Goal: Information Seeking & Learning: Learn about a topic

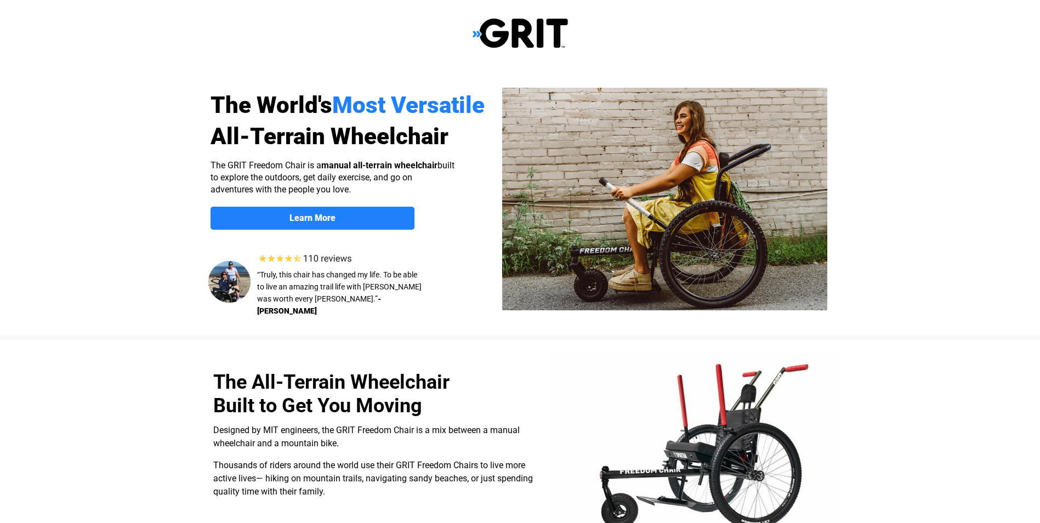
select select "US"
click at [363, 226] on link "Learn More" at bounding box center [313, 218] width 204 height 23
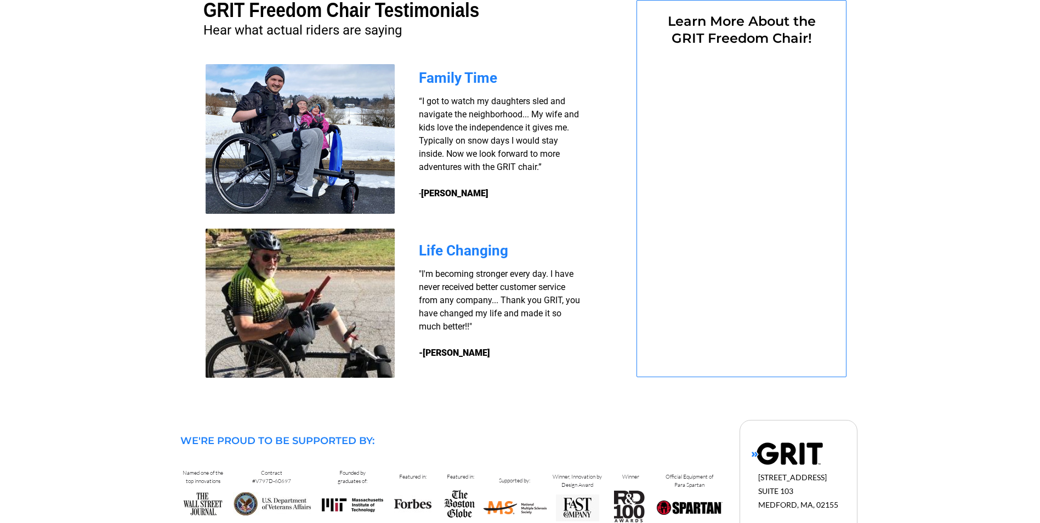
select select "US"
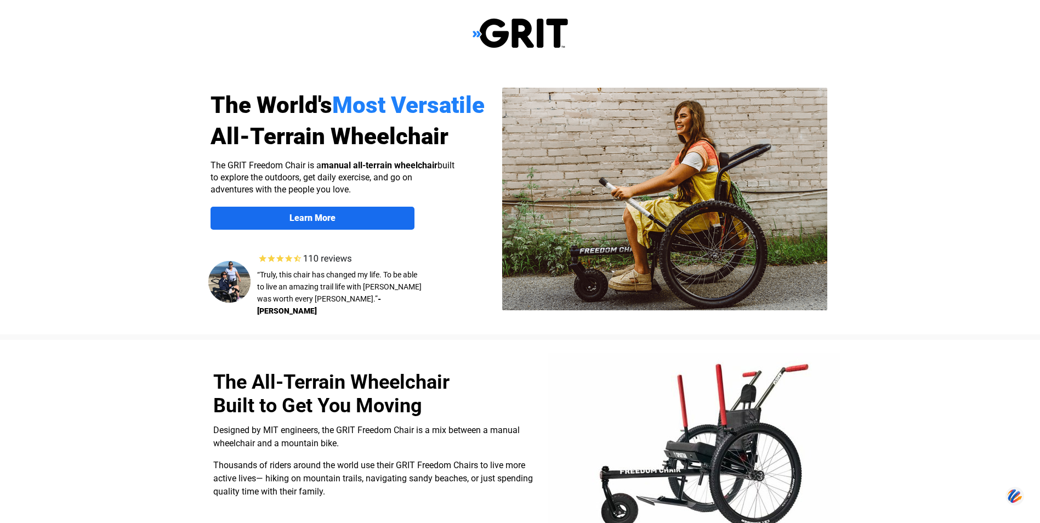
click at [299, 222] on strong "Learn More" at bounding box center [312, 218] width 46 height 10
click at [362, 215] on span "Learn More" at bounding box center [313, 218] width 204 height 10
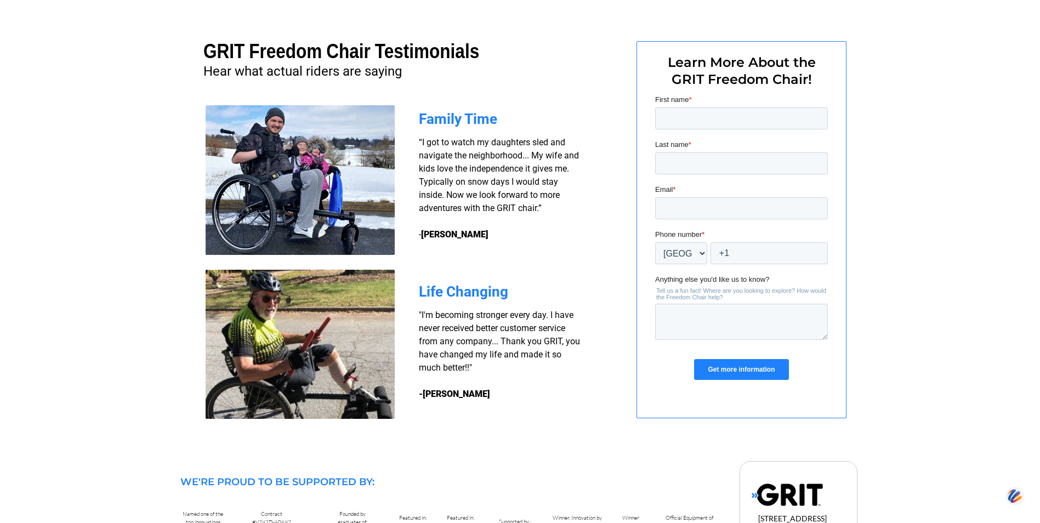
scroll to position [807, 0]
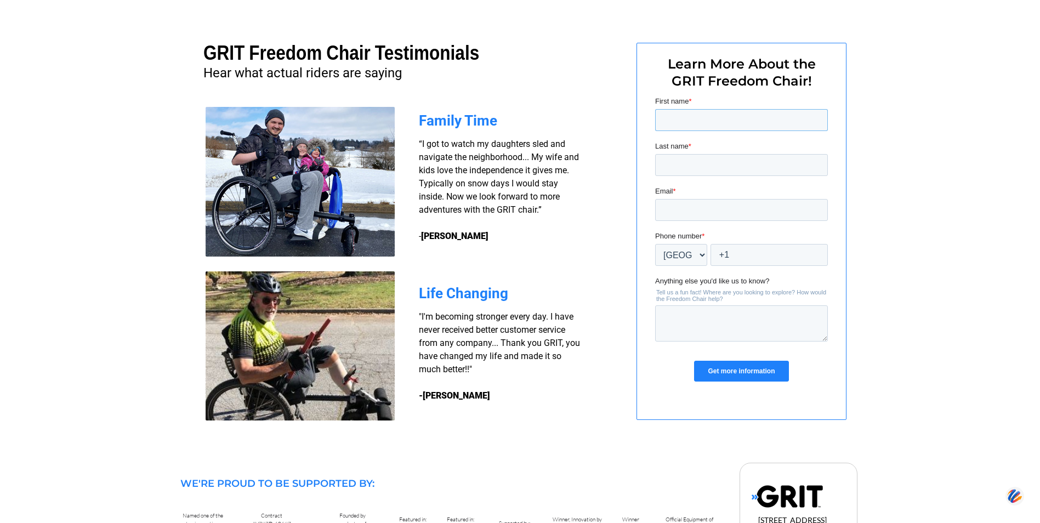
click at [673, 112] on input "First name *" at bounding box center [741, 120] width 173 height 22
type input "[PERSON_NAME]"
click at [683, 156] on input "Last name *" at bounding box center [741, 165] width 173 height 22
type input "Evert"
click at [675, 210] on input "Email *" at bounding box center [741, 210] width 173 height 22
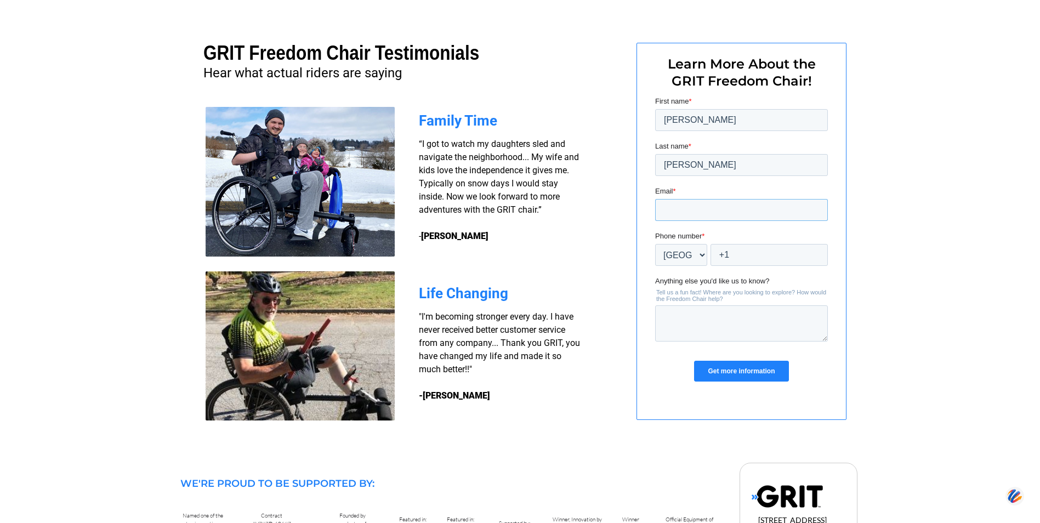
type input "kzrsozey@aol.com"
click at [703, 257] on select "* Afghanistan (‫افغانستان‬‎) Albania (Shqipëri) Algeria (‫الجزائر‬‎) American S…" at bounding box center [681, 255] width 52 height 22
click at [736, 254] on input "+1" at bounding box center [768, 255] width 117 height 22
type input "+1 7325830290"
click at [693, 361] on input "Get more information" at bounding box center [740, 371] width 94 height 21
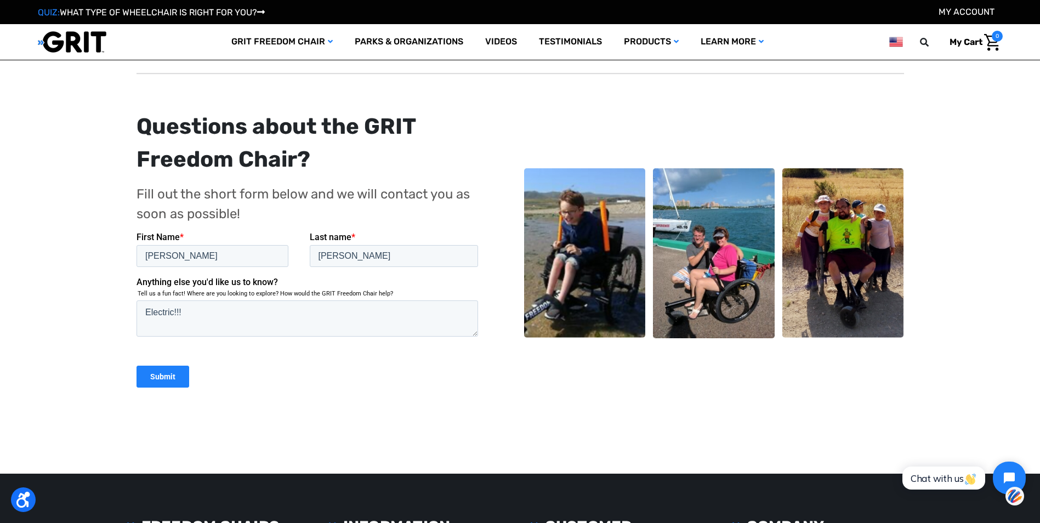
scroll to position [164, 0]
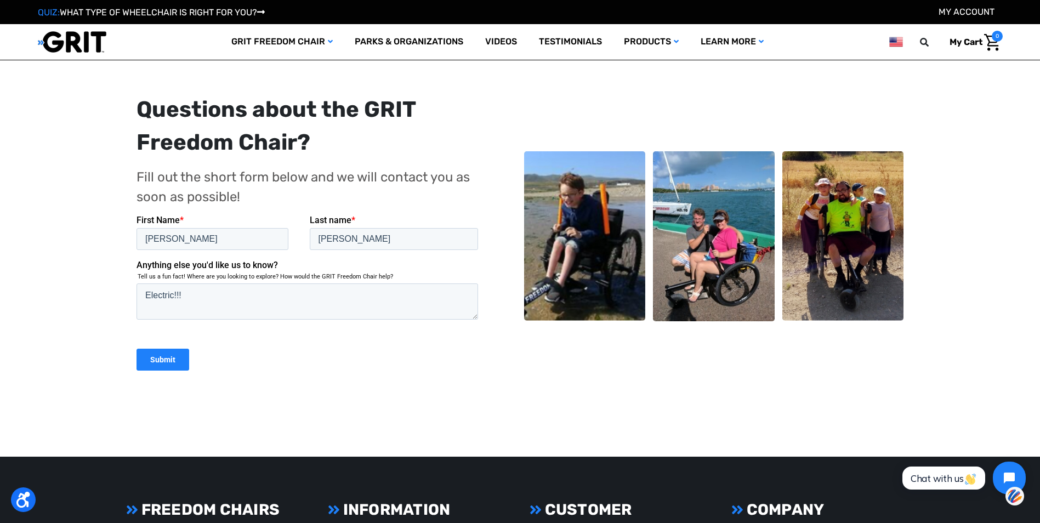
click at [164, 358] on input "Submit" at bounding box center [162, 359] width 53 height 22
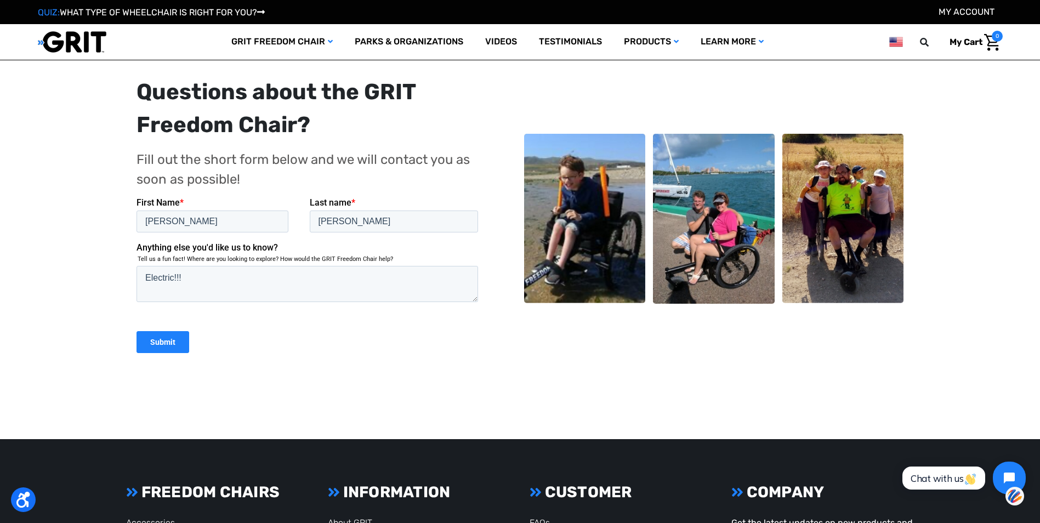
scroll to position [164, 0]
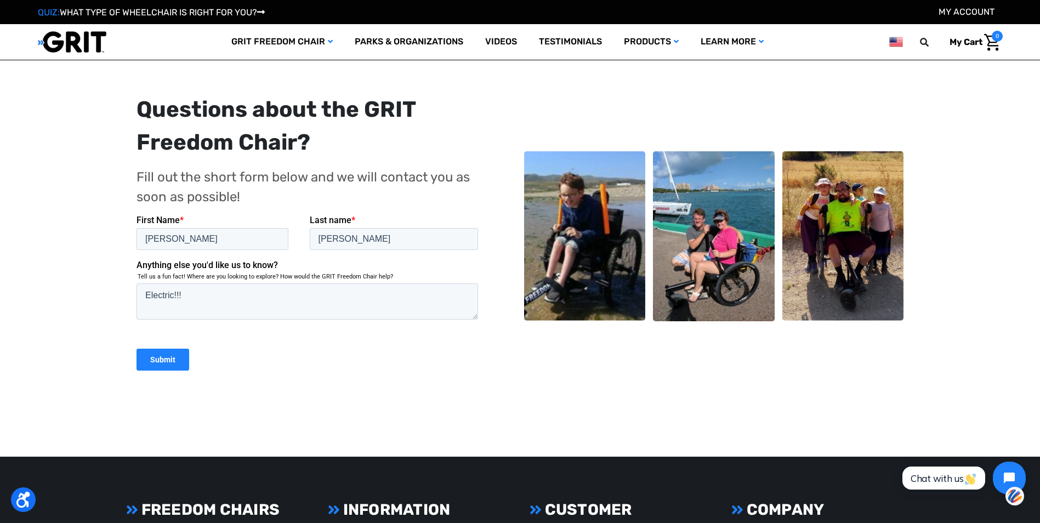
click at [174, 364] on input "Submit" at bounding box center [162, 359] width 53 height 22
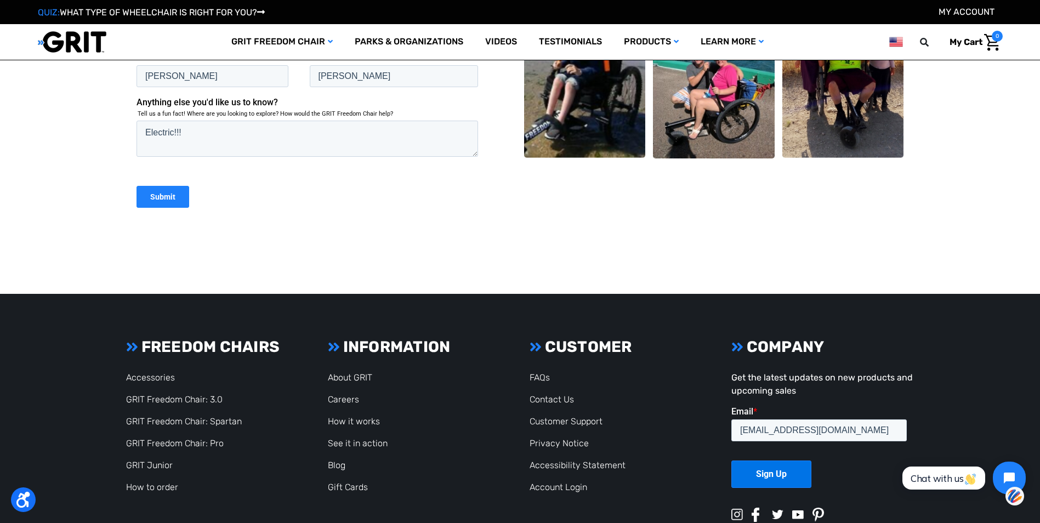
scroll to position [329, 0]
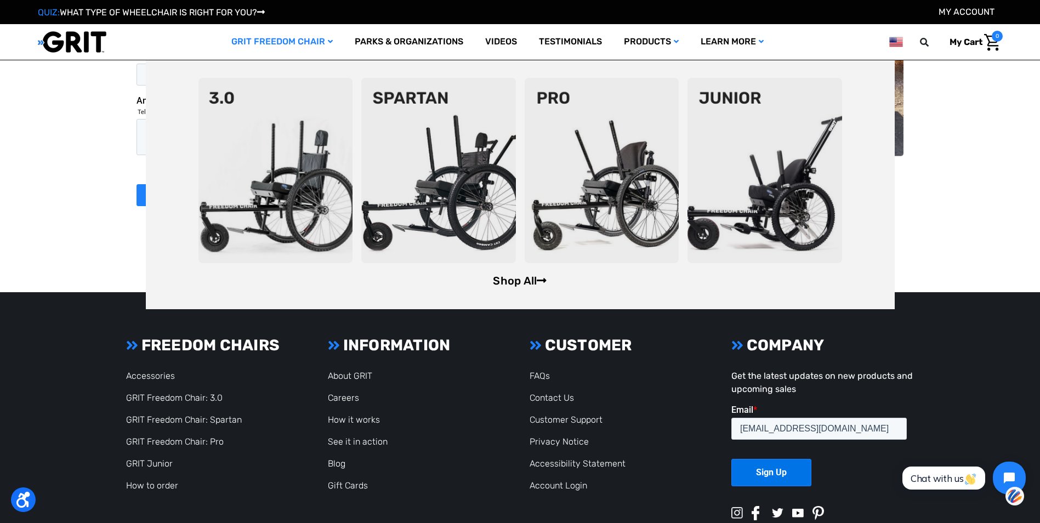
click at [526, 283] on link "Shop All" at bounding box center [520, 280] width 54 height 13
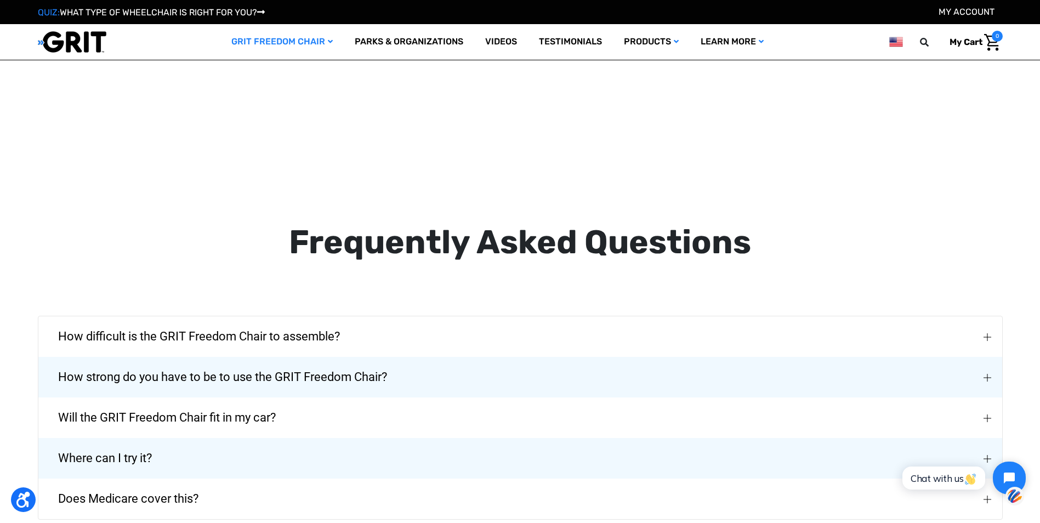
scroll to position [1809, 0]
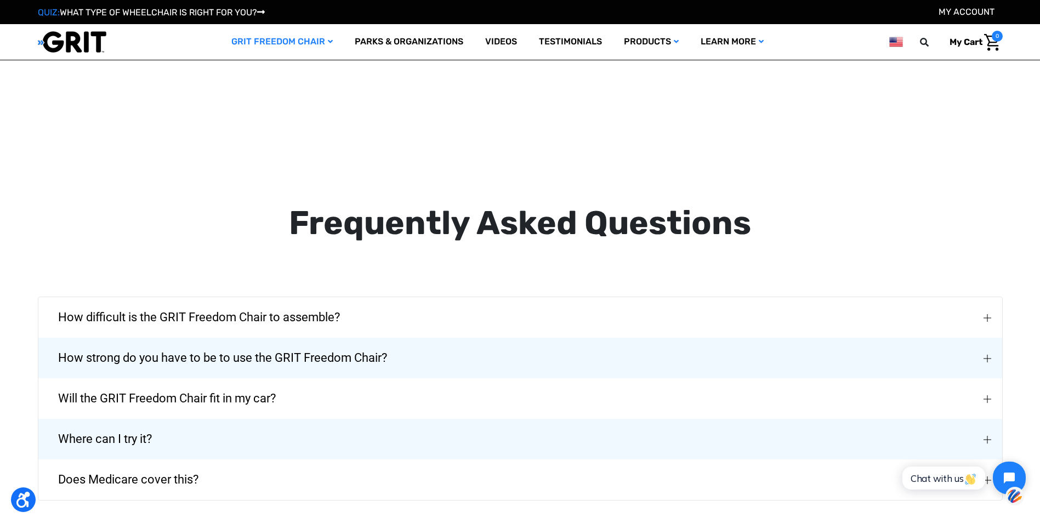
click at [302, 339] on span "How strong do you have to be to use the GRIT Freedom Chair?" at bounding box center [223, 357] width 362 height 39
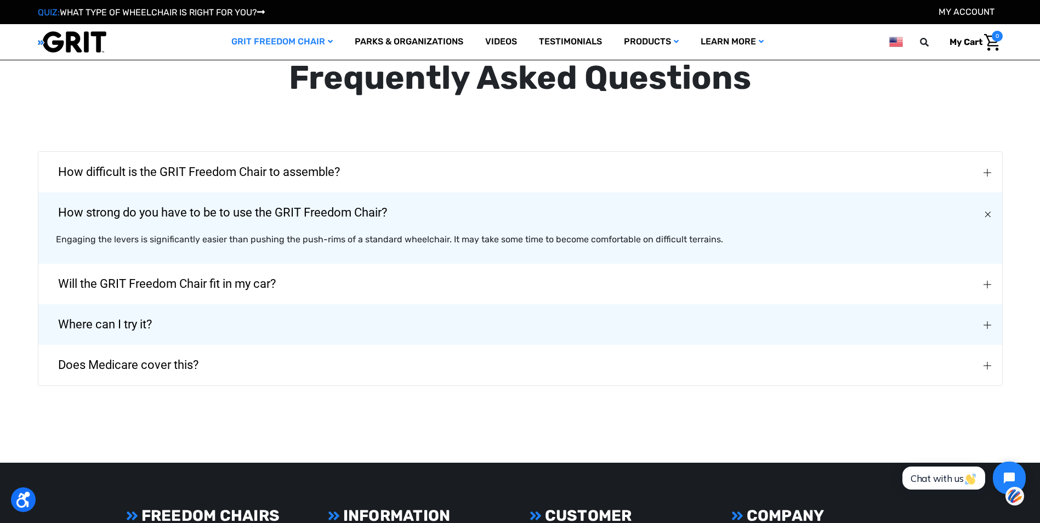
scroll to position [1973, 0]
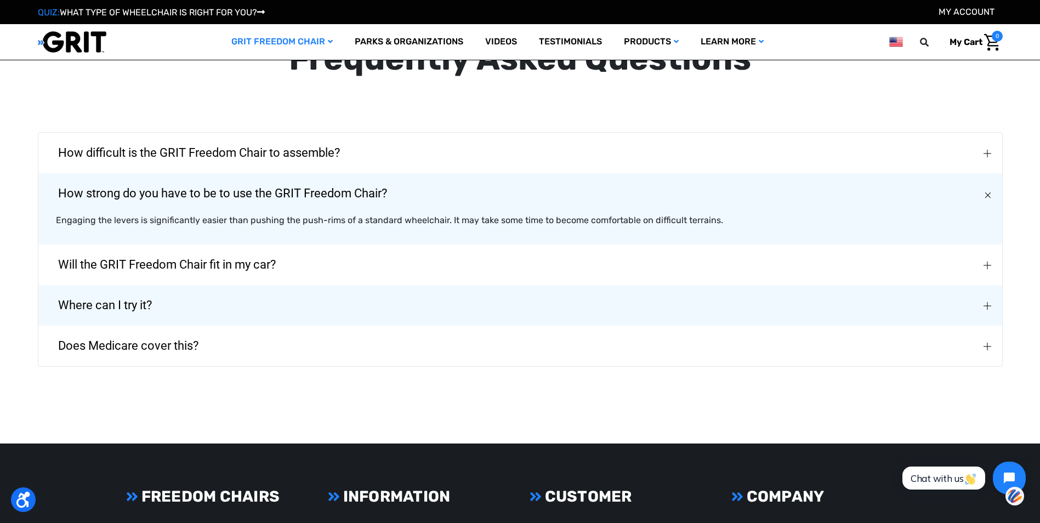
click at [136, 287] on span "Where can I try it?" at bounding box center [105, 305] width 127 height 39
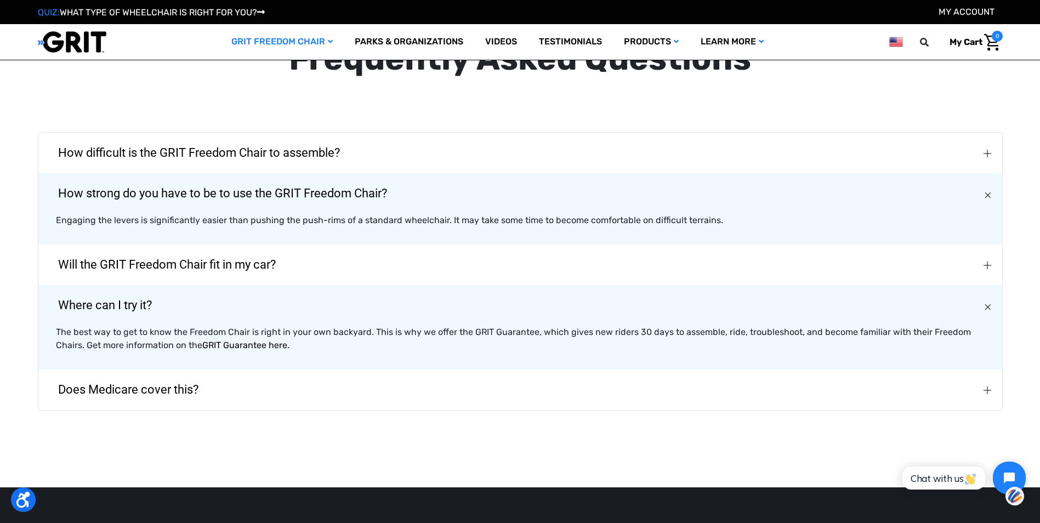
click at [248, 340] on link "GRIT Guarantee here" at bounding box center [244, 345] width 85 height 10
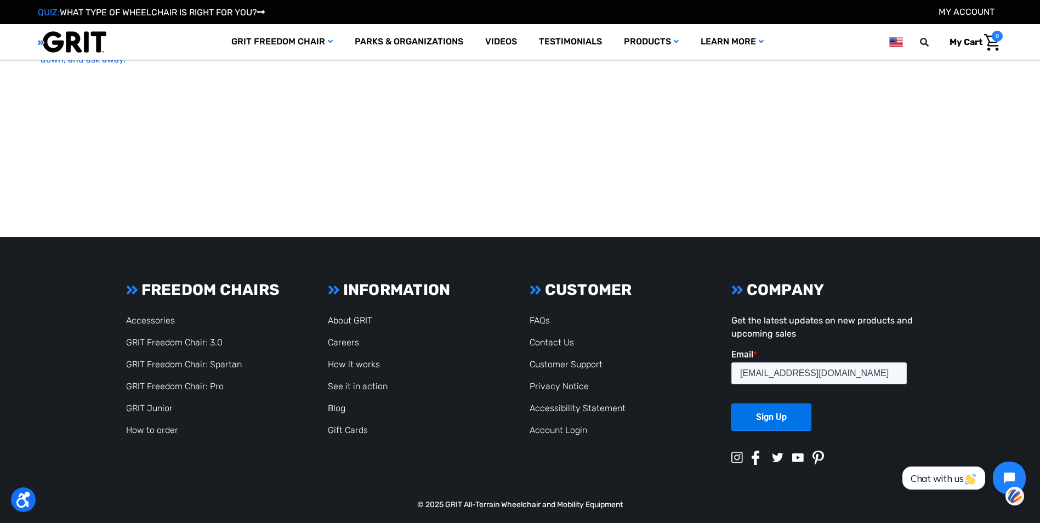
scroll to position [1404, 0]
